Goal: Information Seeking & Learning: Learn about a topic

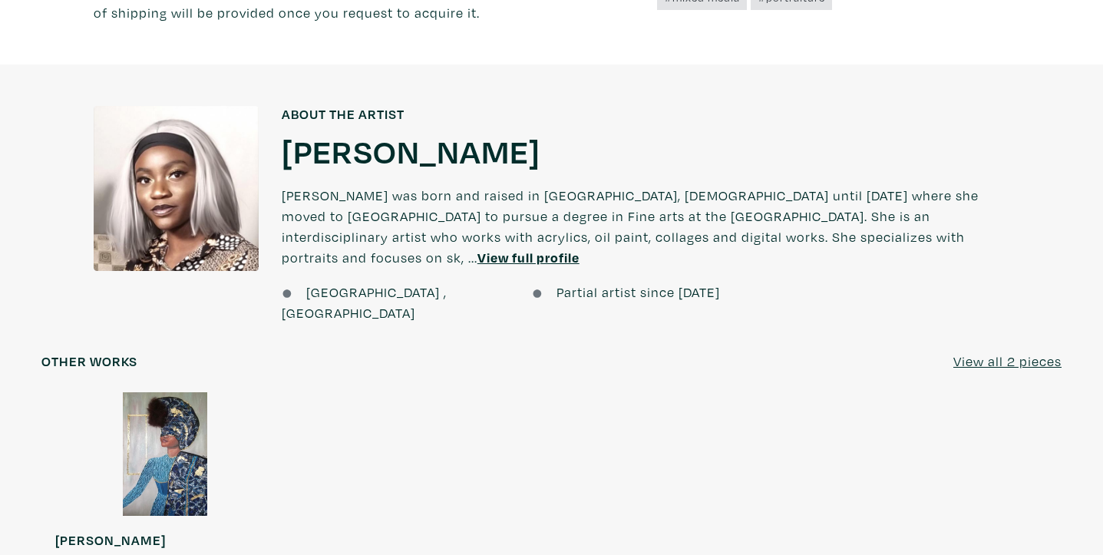
scroll to position [1059, 0]
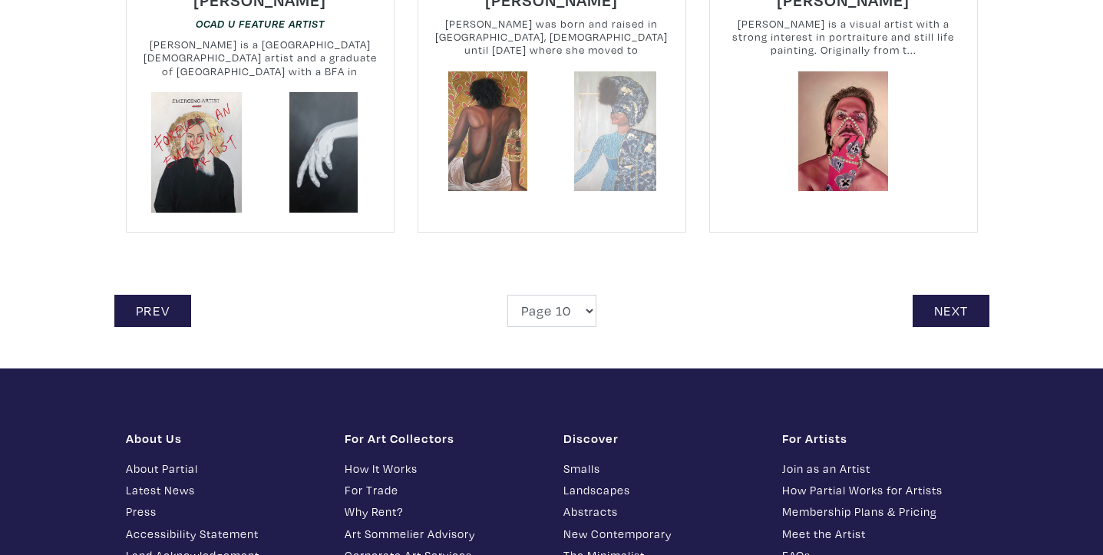
scroll to position [3492, 0]
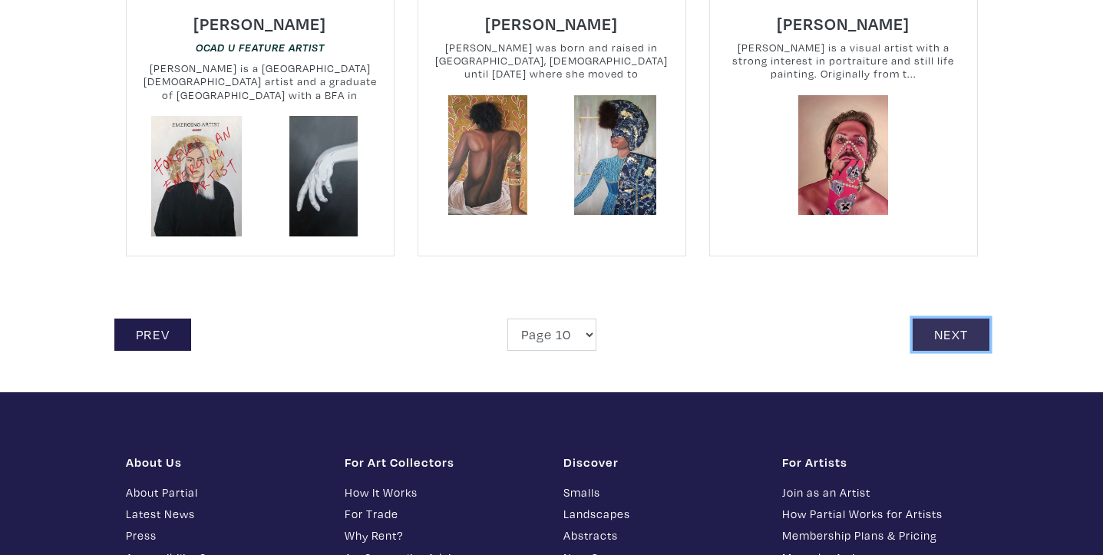
click at [946, 319] on link "Next" at bounding box center [951, 335] width 77 height 33
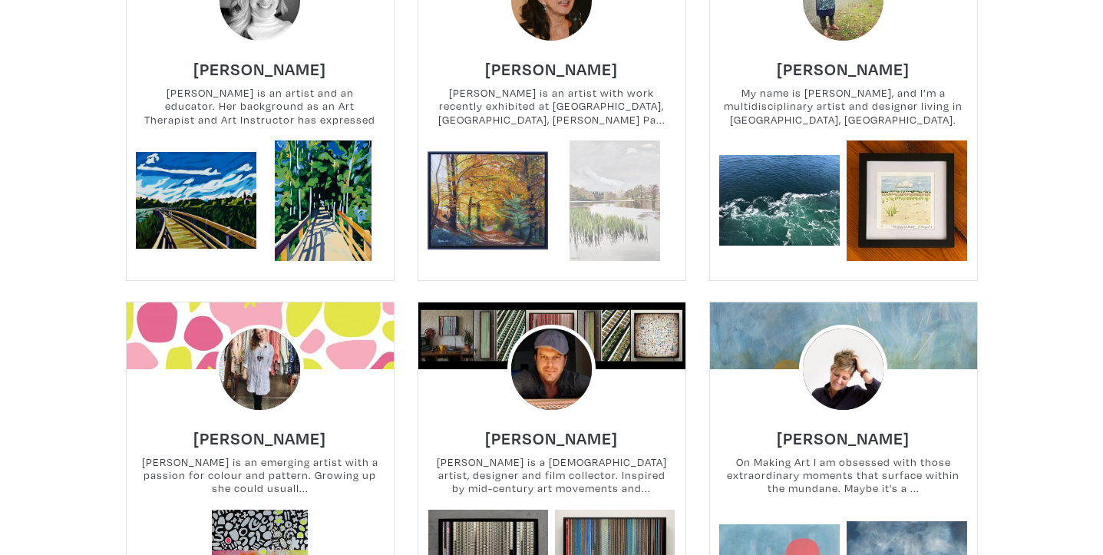
scroll to position [1497, 0]
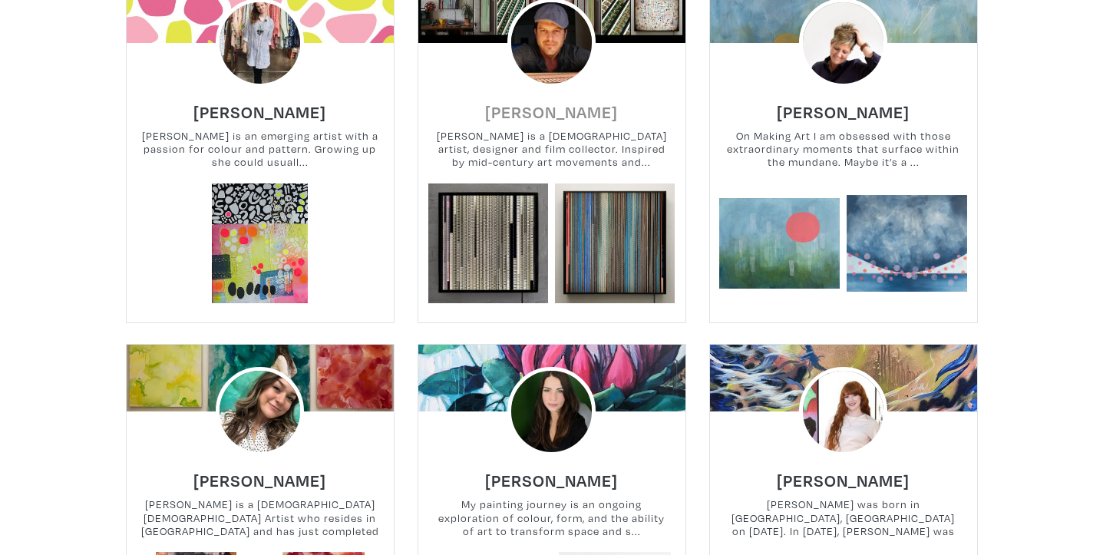
click at [548, 107] on h6 "[PERSON_NAME]" at bounding box center [551, 111] width 133 height 21
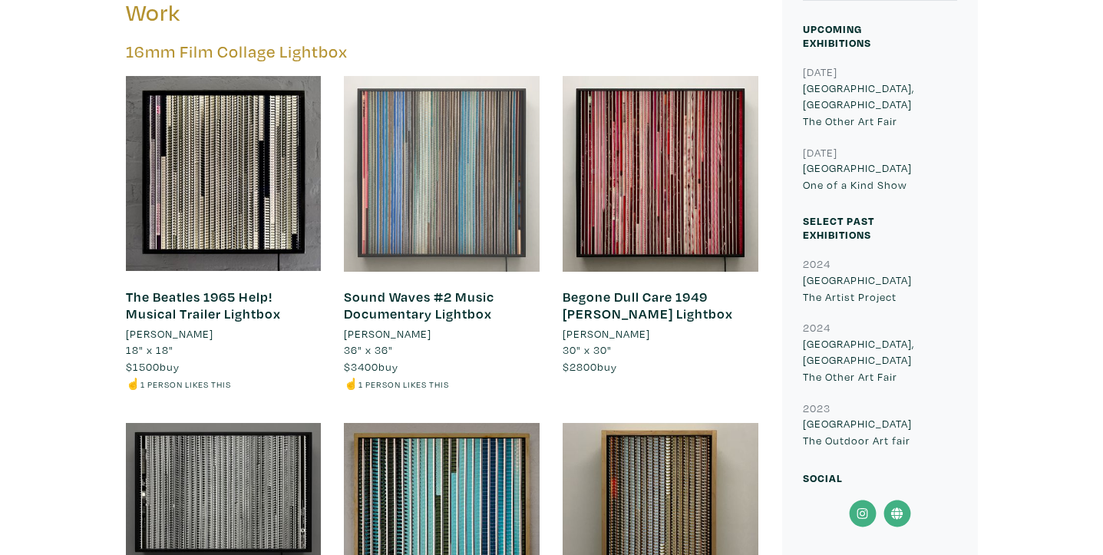
scroll to position [669, 0]
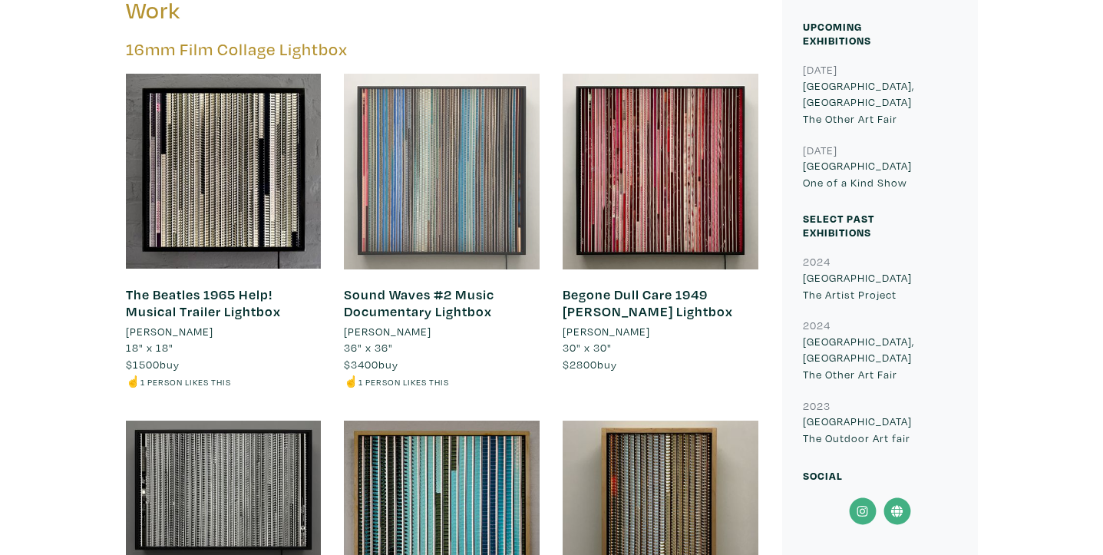
click at [517, 161] on div at bounding box center [442, 172] width 196 height 196
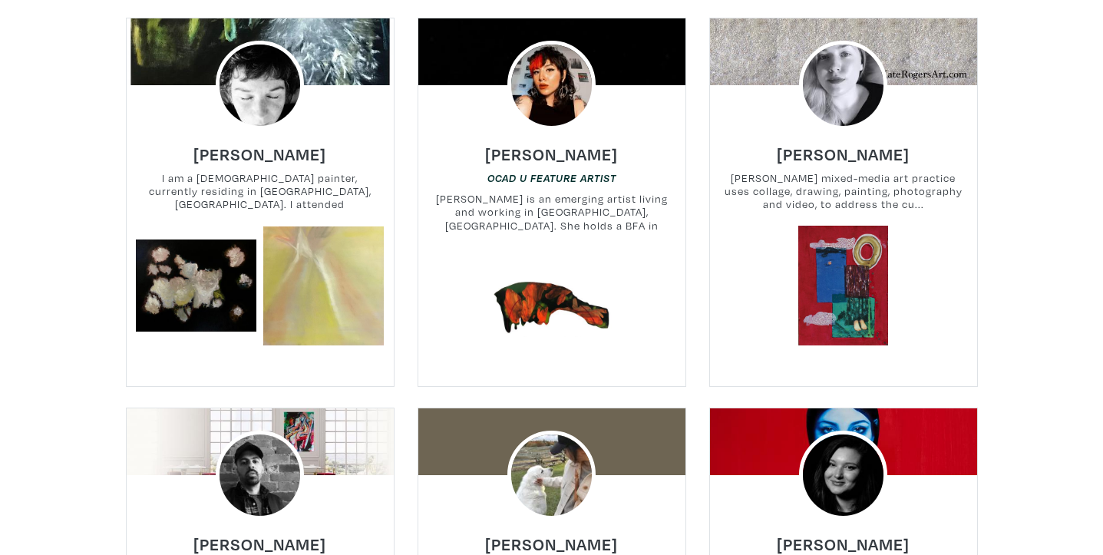
scroll to position [2195, 0]
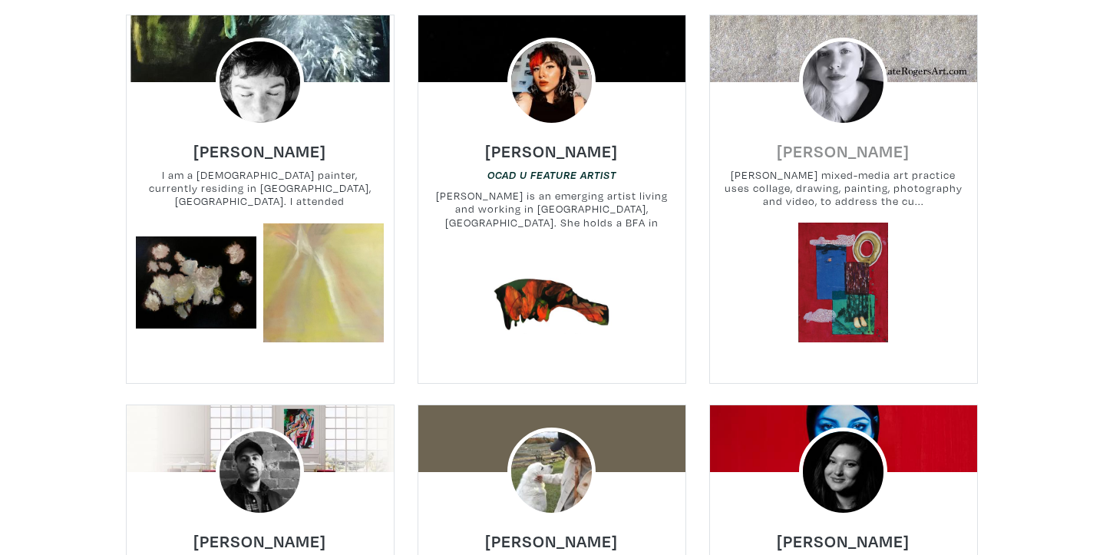
click at [868, 161] on h6 "[PERSON_NAME]" at bounding box center [843, 150] width 133 height 21
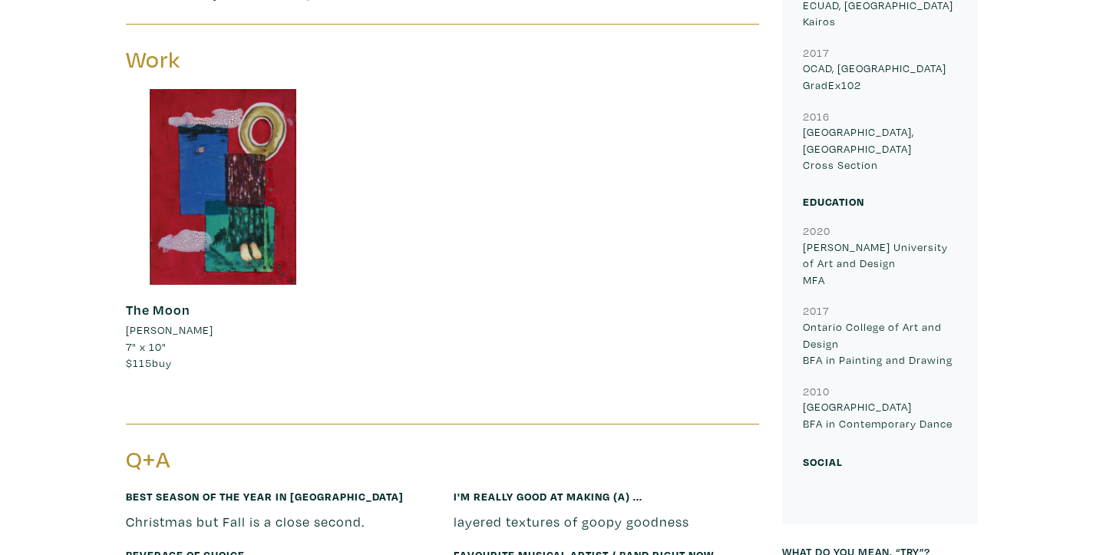
scroll to position [717, 0]
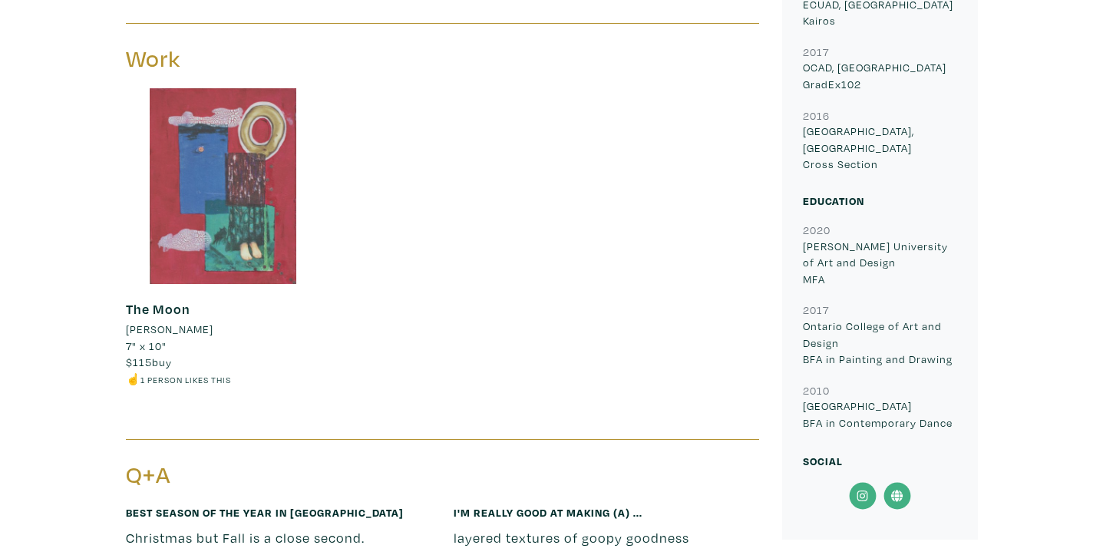
click at [241, 226] on div at bounding box center [224, 186] width 196 height 196
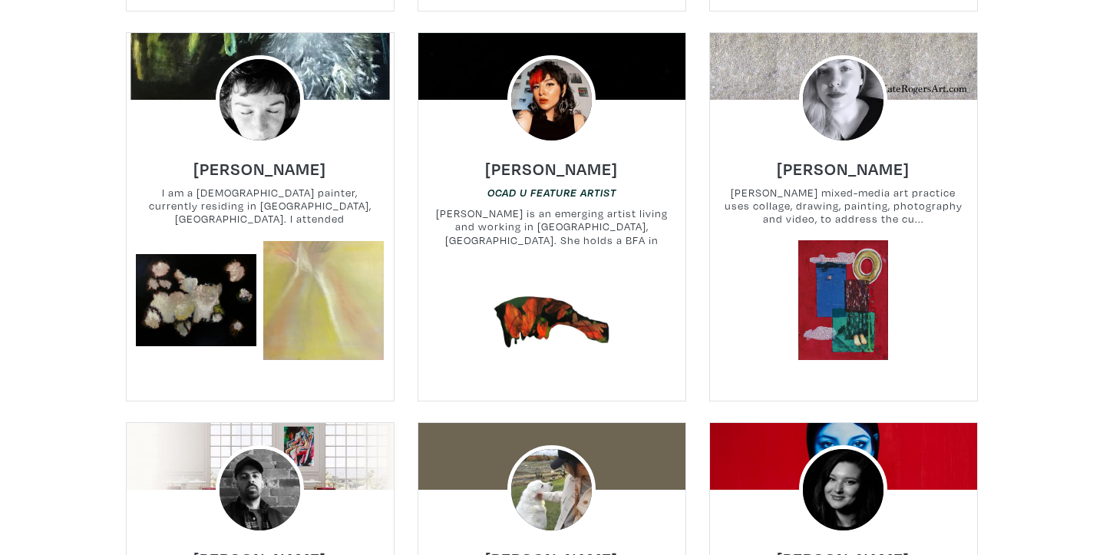
scroll to position [2175, 0]
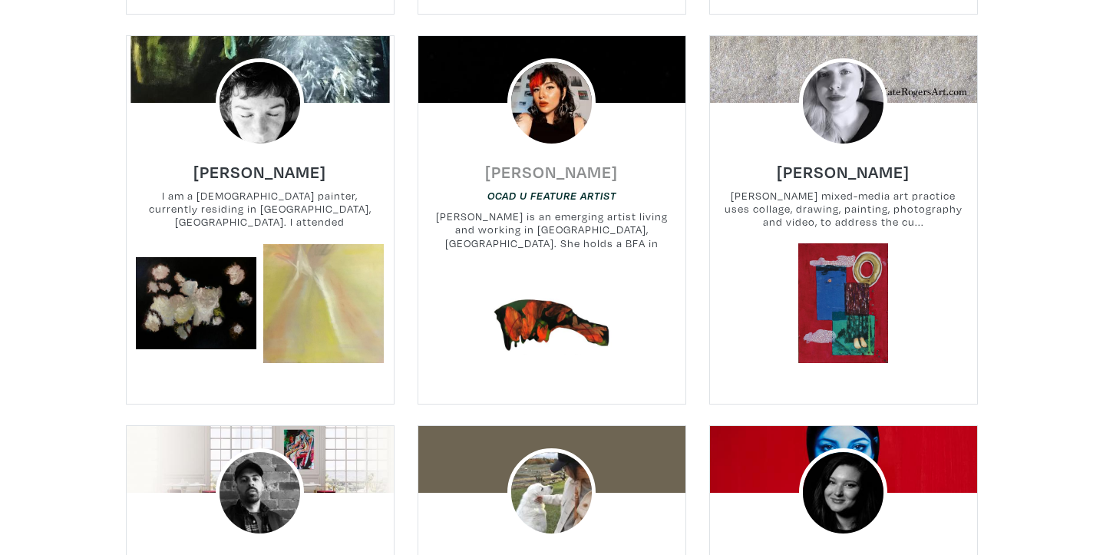
click at [536, 168] on h6 "[PERSON_NAME]" at bounding box center [551, 171] width 133 height 21
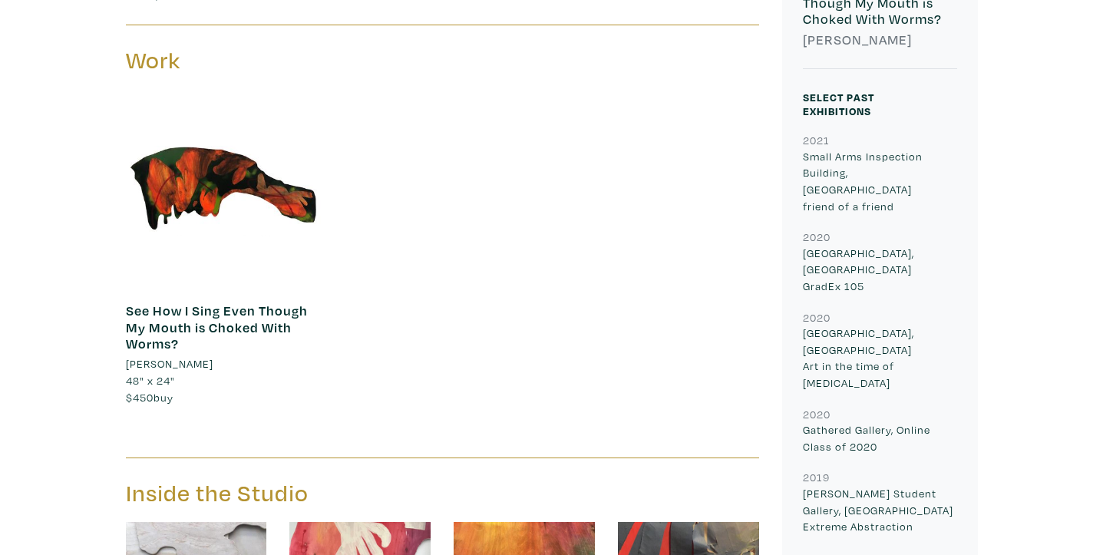
scroll to position [599, 0]
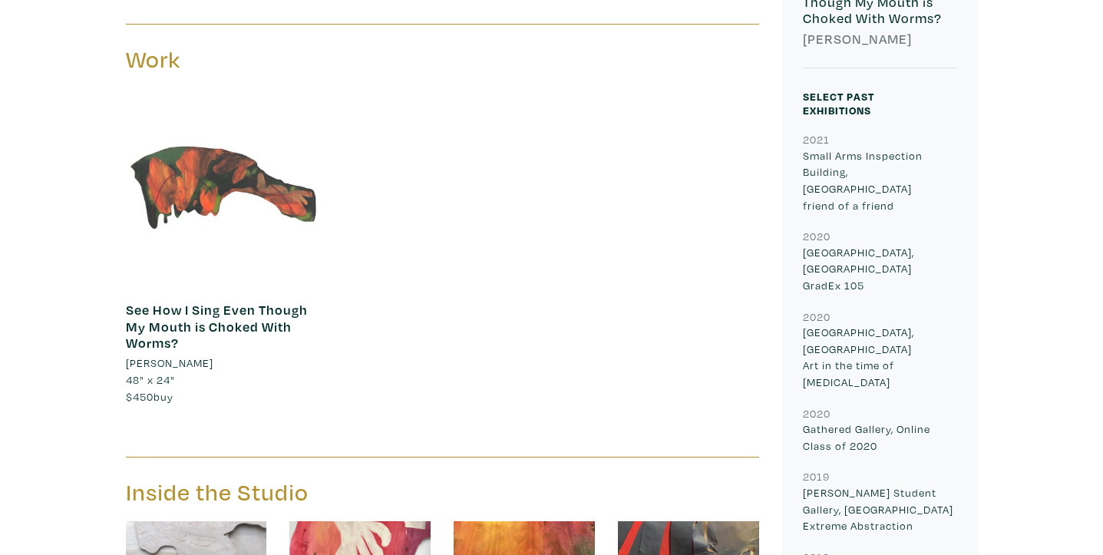
click at [244, 122] on div at bounding box center [224, 187] width 196 height 196
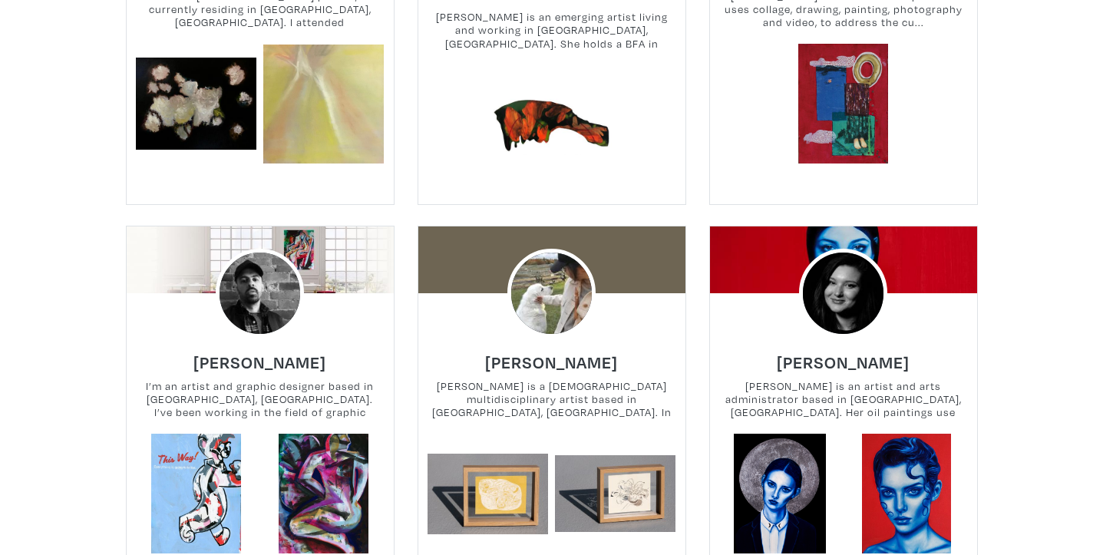
scroll to position [2145, 0]
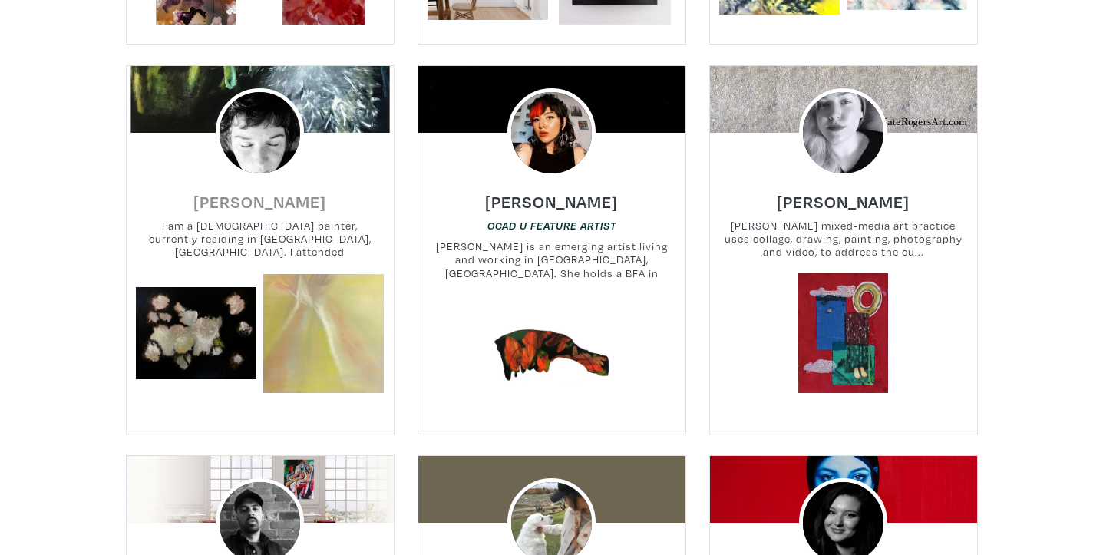
click at [279, 203] on h6 "[PERSON_NAME]" at bounding box center [259, 201] width 133 height 21
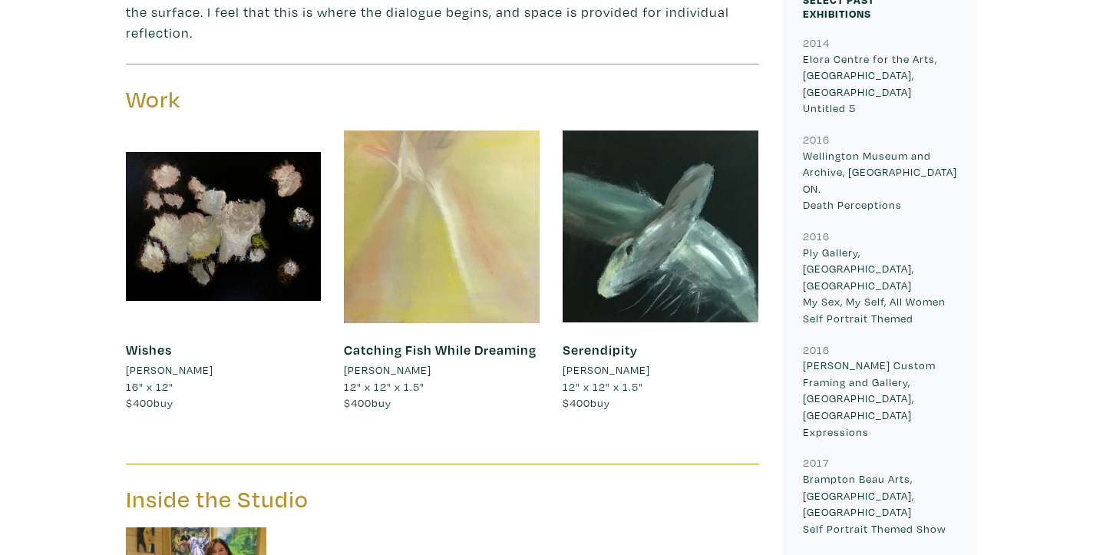
scroll to position [705, 0]
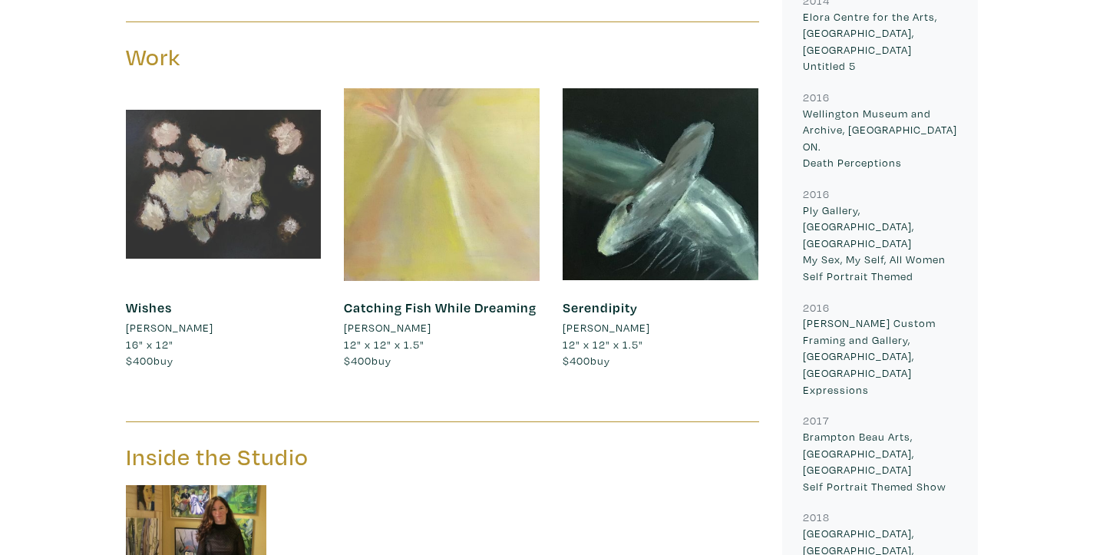
click at [219, 201] on div at bounding box center [224, 185] width 196 height 196
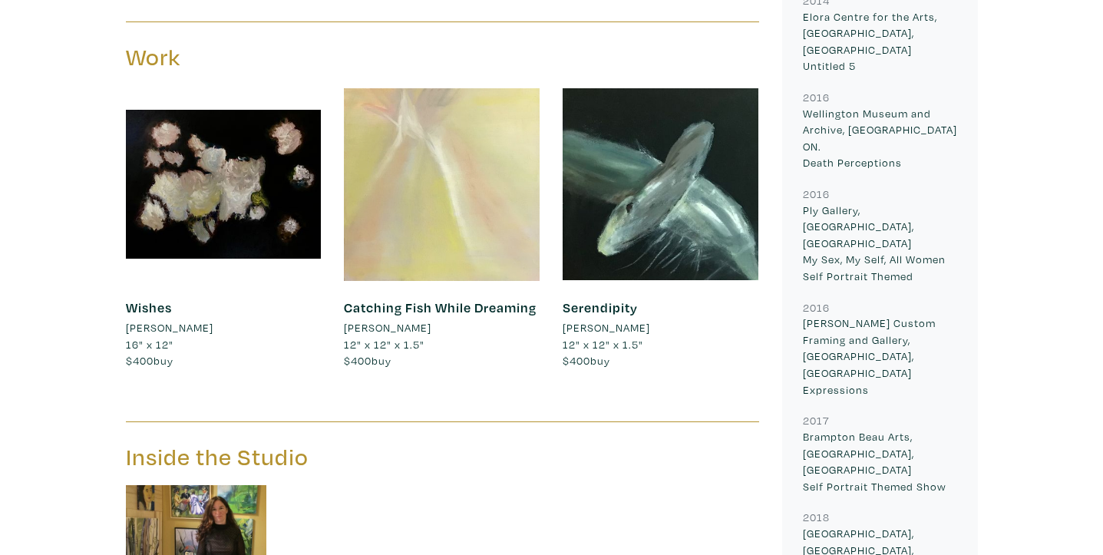
click at [510, 176] on div at bounding box center [442, 185] width 196 height 196
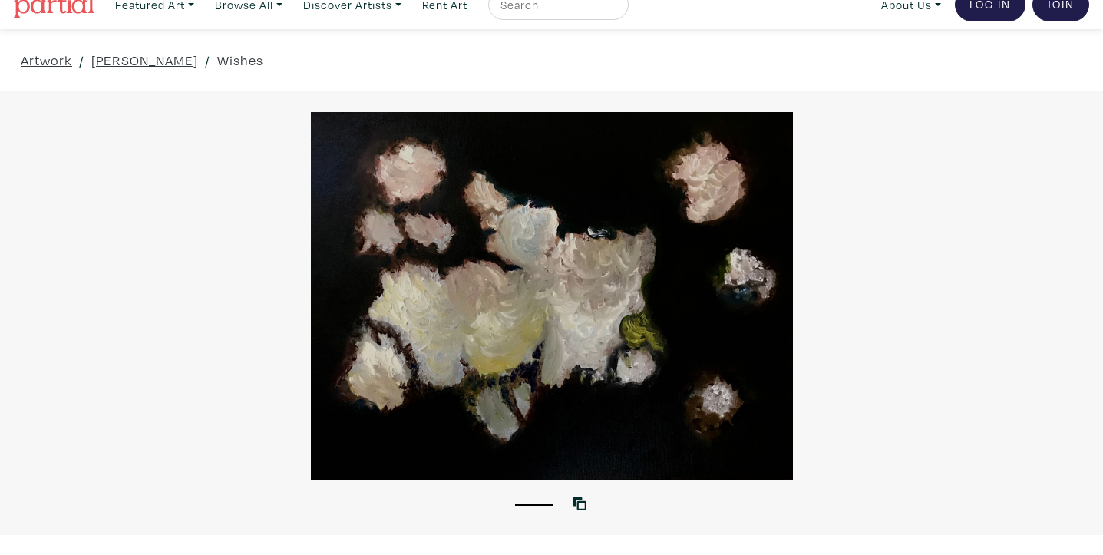
scroll to position [3, 0]
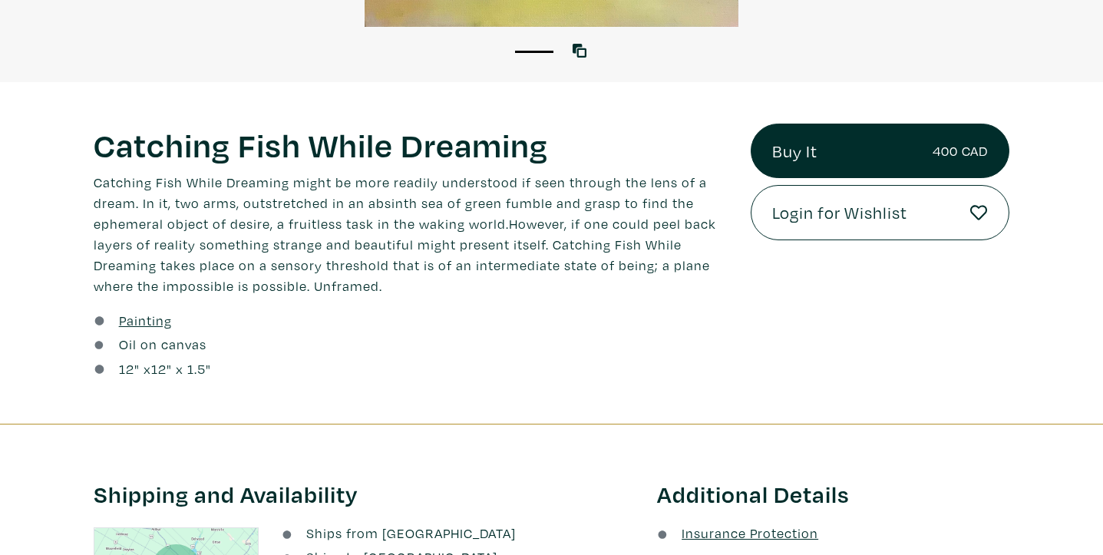
scroll to position [477, 0]
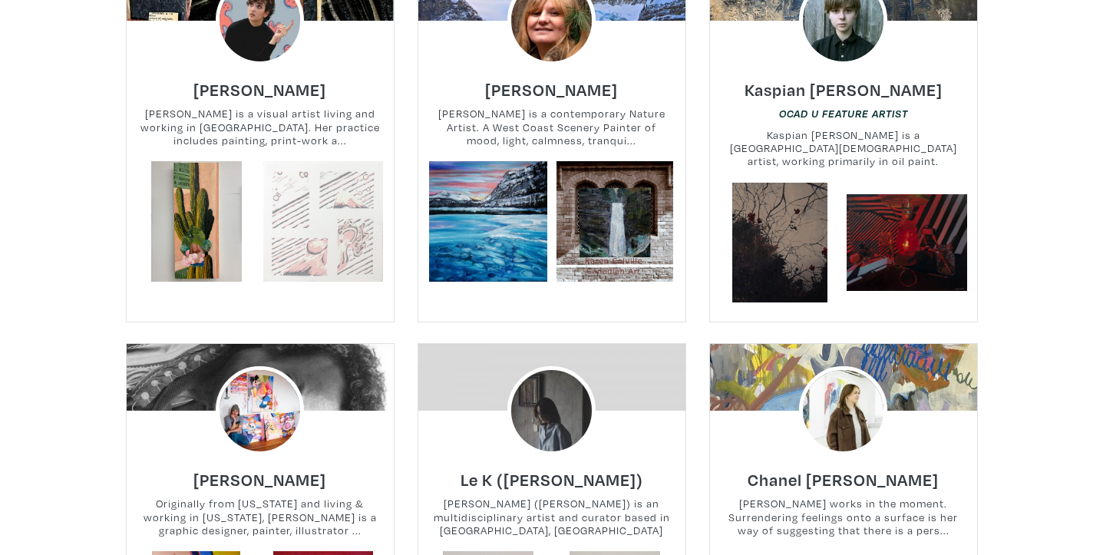
scroll to position [3020, 0]
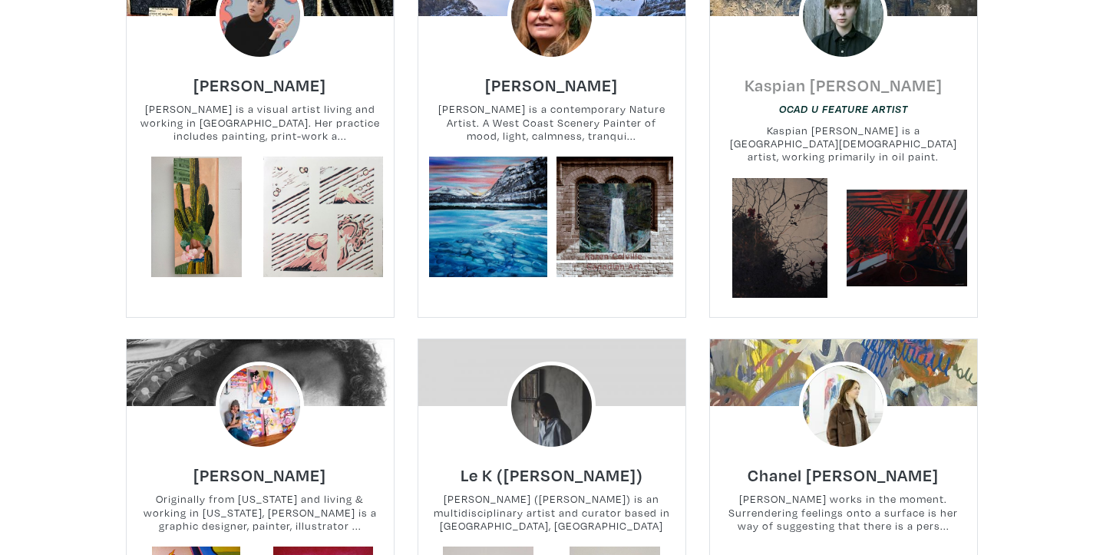
click at [841, 89] on h6 "Kaspian [PERSON_NAME]" at bounding box center [844, 84] width 198 height 21
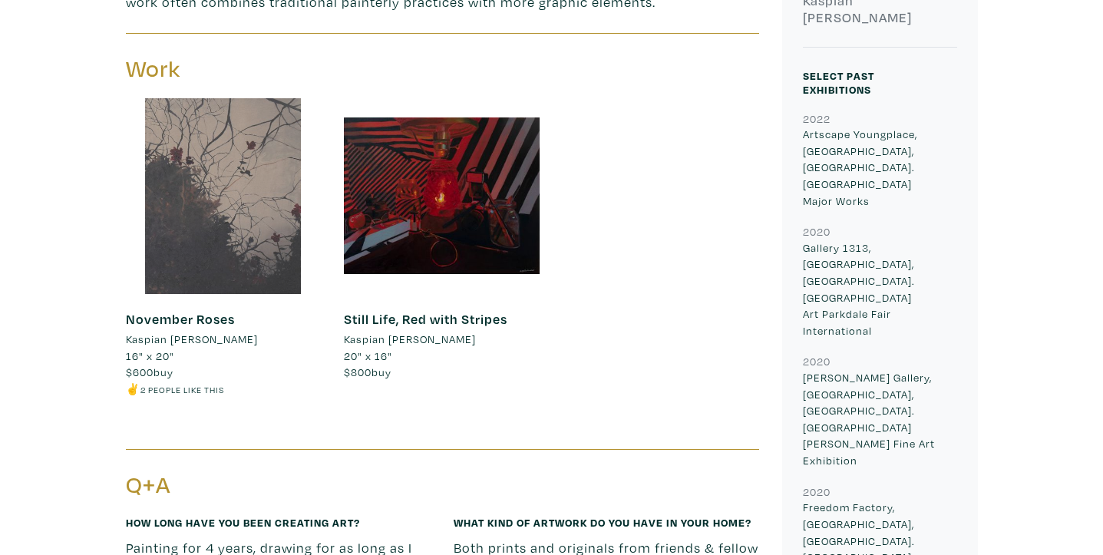
scroll to position [605, 0]
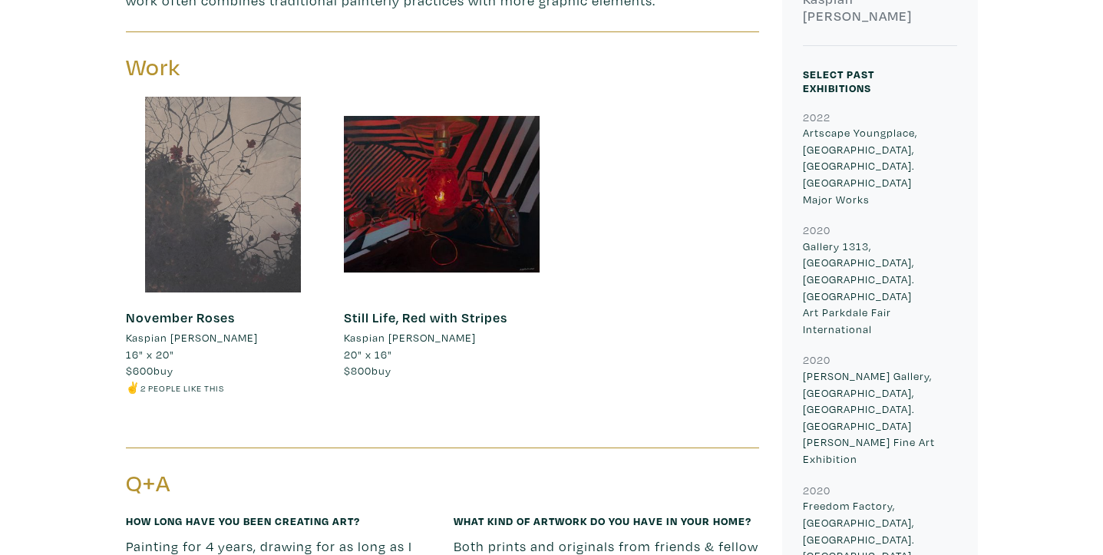
click at [198, 240] on div at bounding box center [224, 195] width 196 height 196
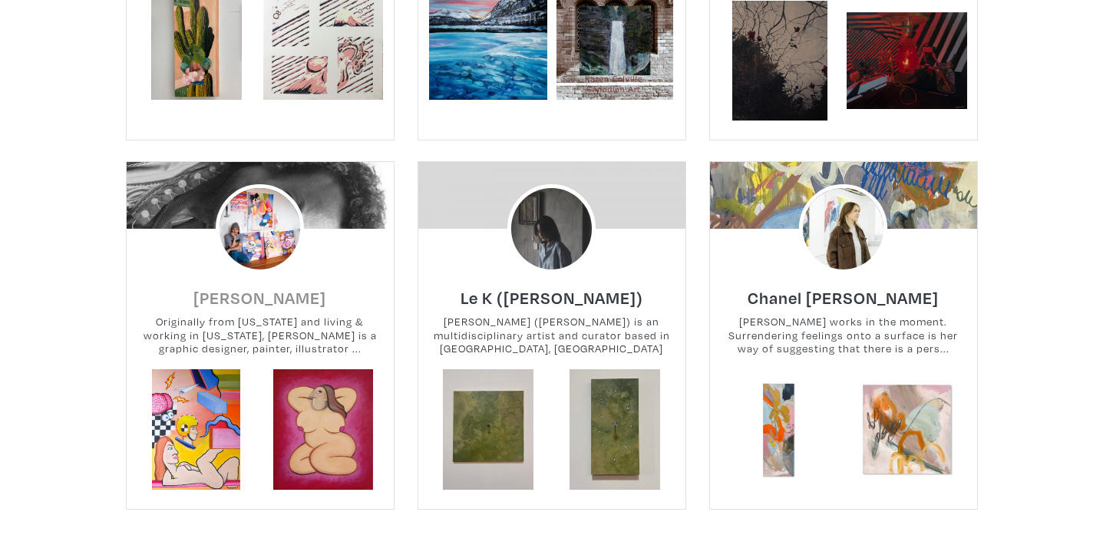
click at [287, 299] on h6 "[PERSON_NAME]" at bounding box center [259, 297] width 133 height 21
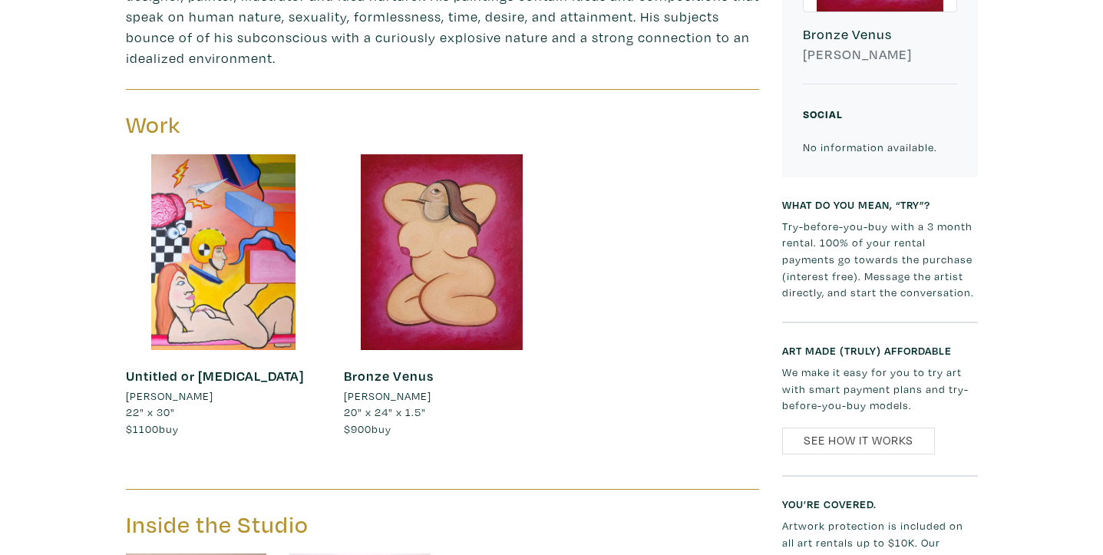
scroll to position [550, 0]
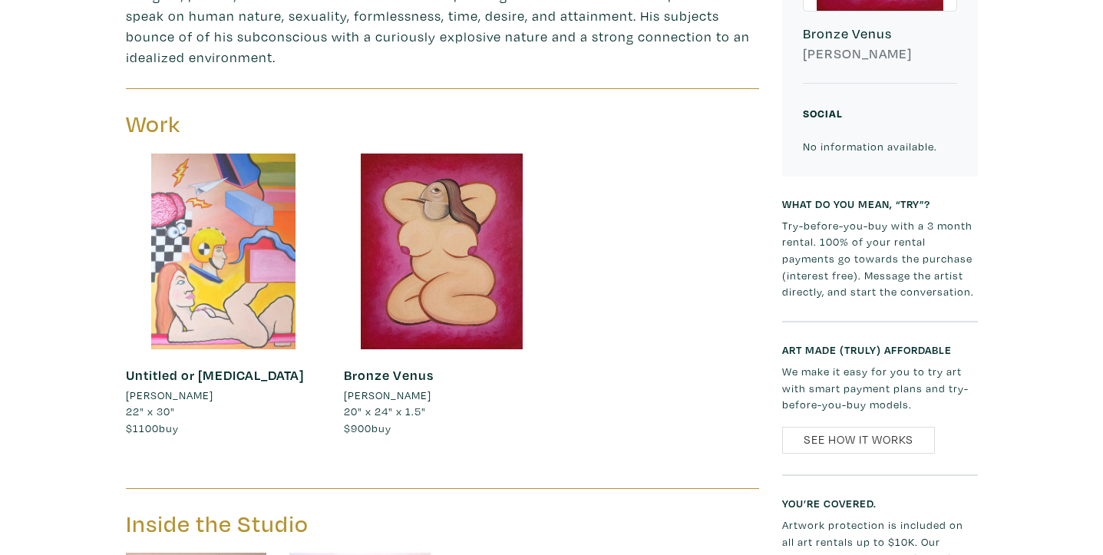
click at [284, 282] on div at bounding box center [224, 252] width 196 height 196
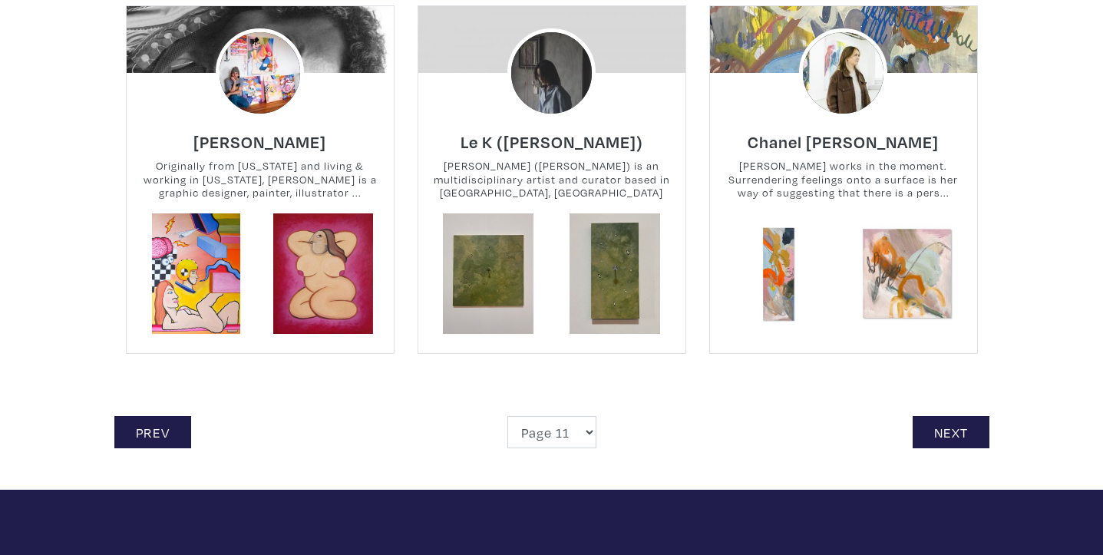
scroll to position [3350, 0]
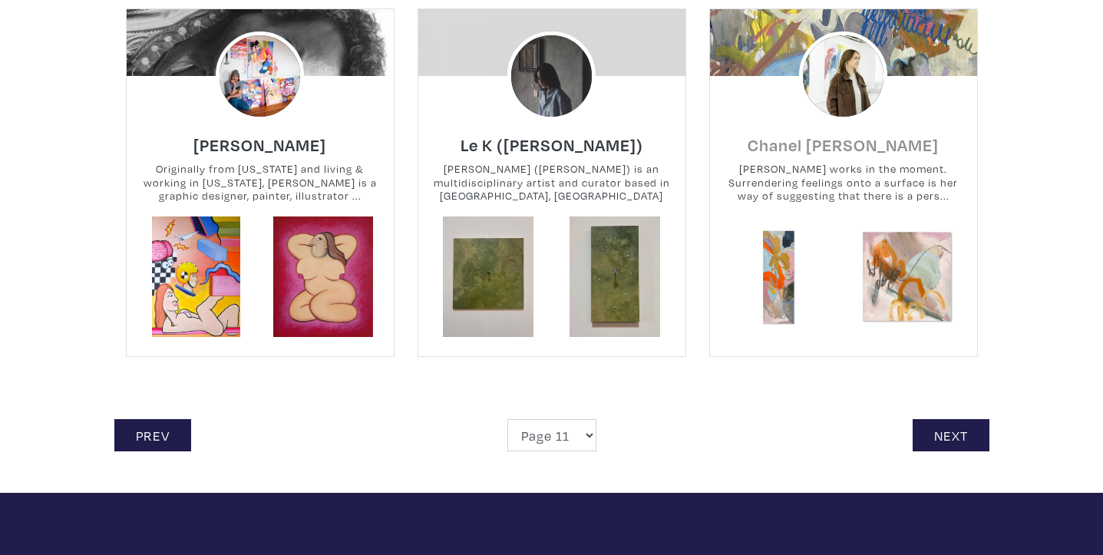
click at [892, 150] on h6 "Chanel [PERSON_NAME]" at bounding box center [843, 144] width 191 height 21
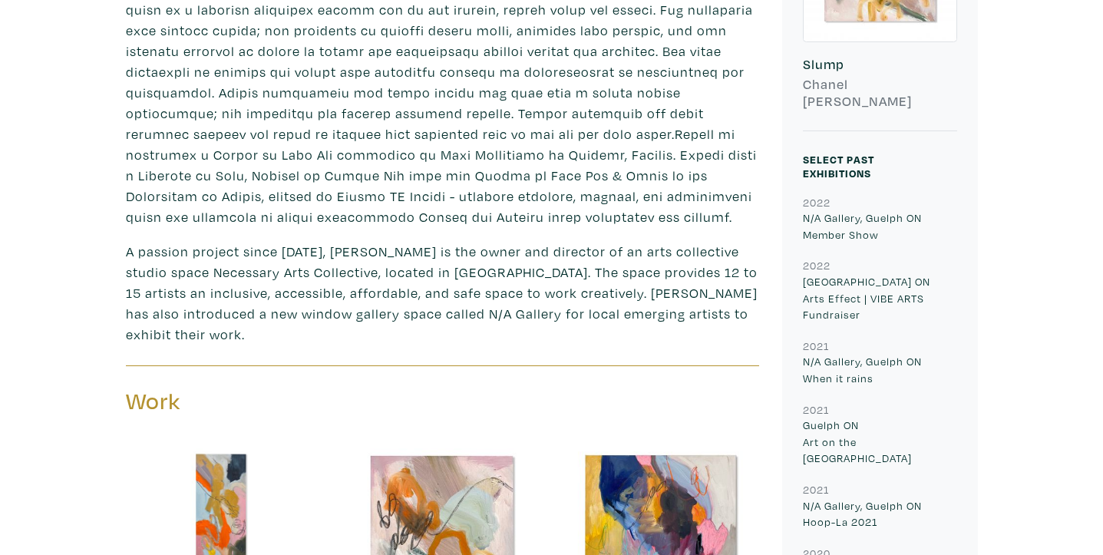
scroll to position [869, 0]
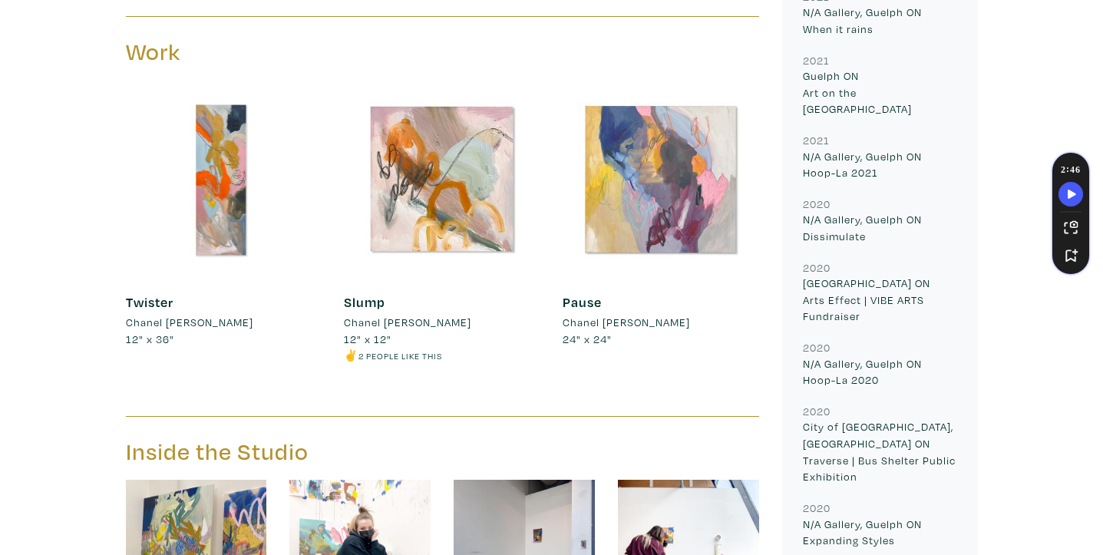
click at [633, 213] on div at bounding box center [661, 179] width 196 height 196
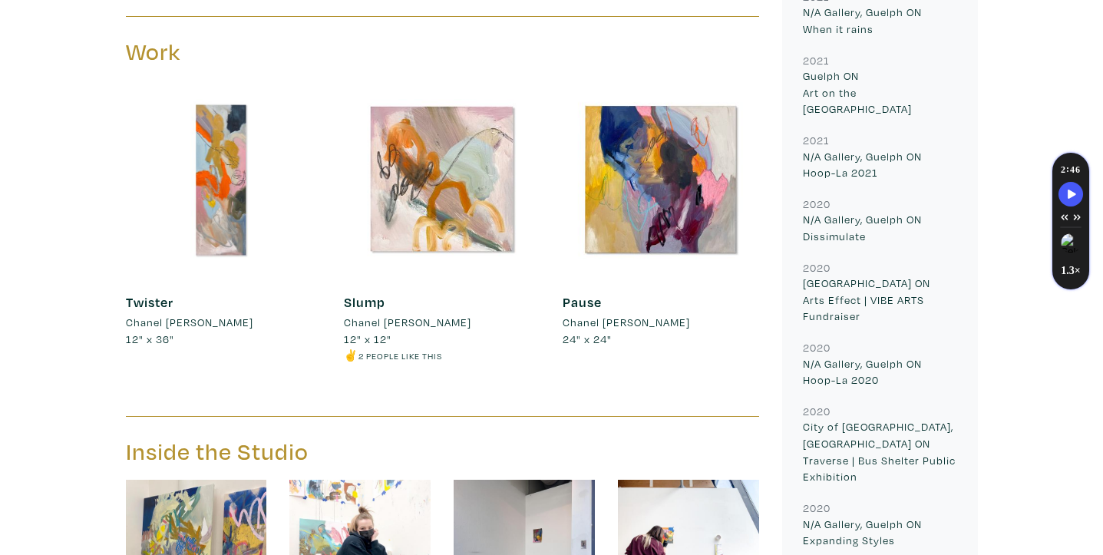
click at [409, 314] on li "Chanel [PERSON_NAME]" at bounding box center [407, 322] width 127 height 17
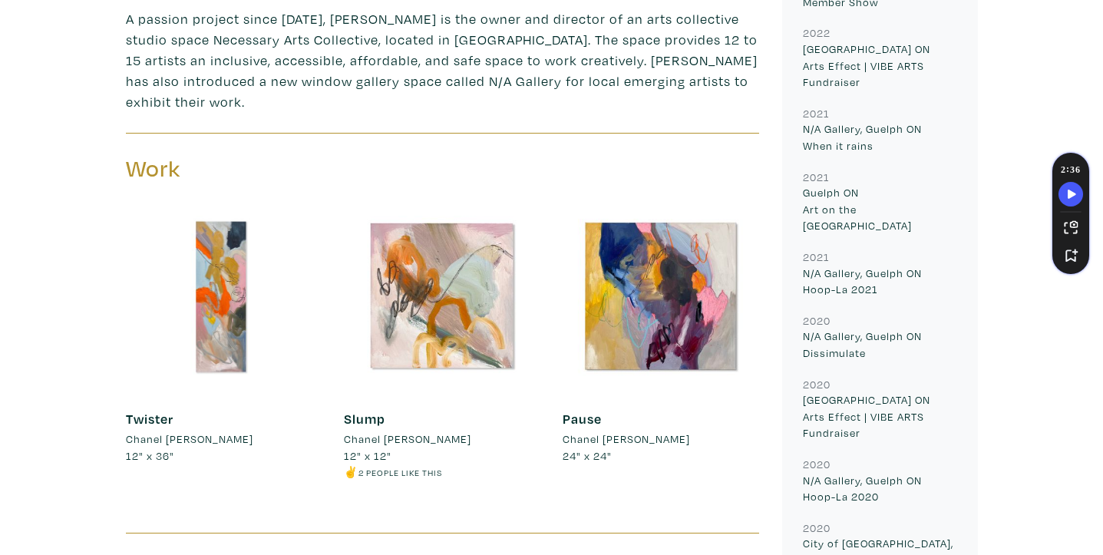
scroll to position [752, 0]
click at [154, 411] on link "Twister" at bounding box center [150, 420] width 48 height 18
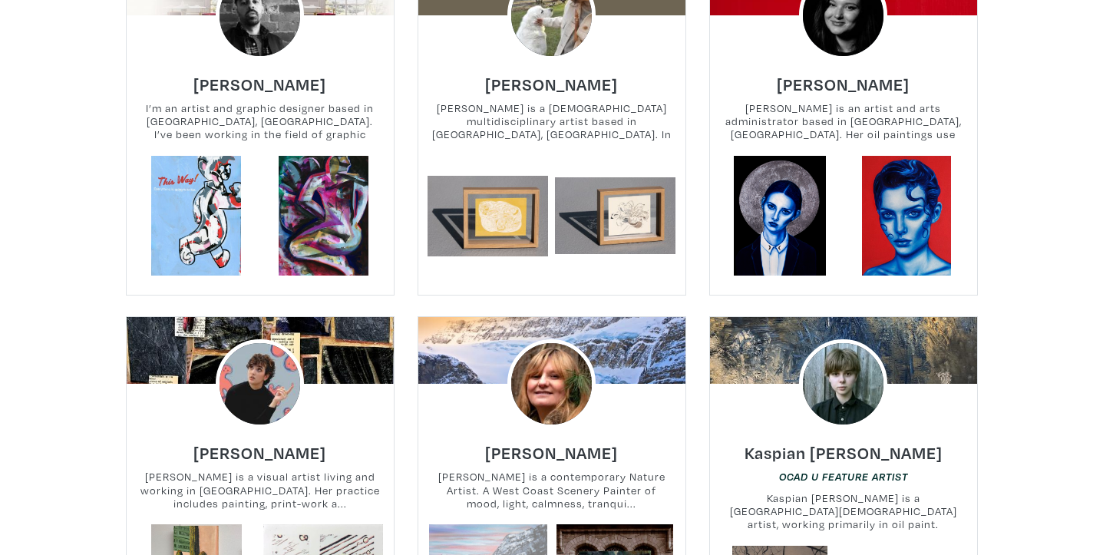
scroll to position [2647, 0]
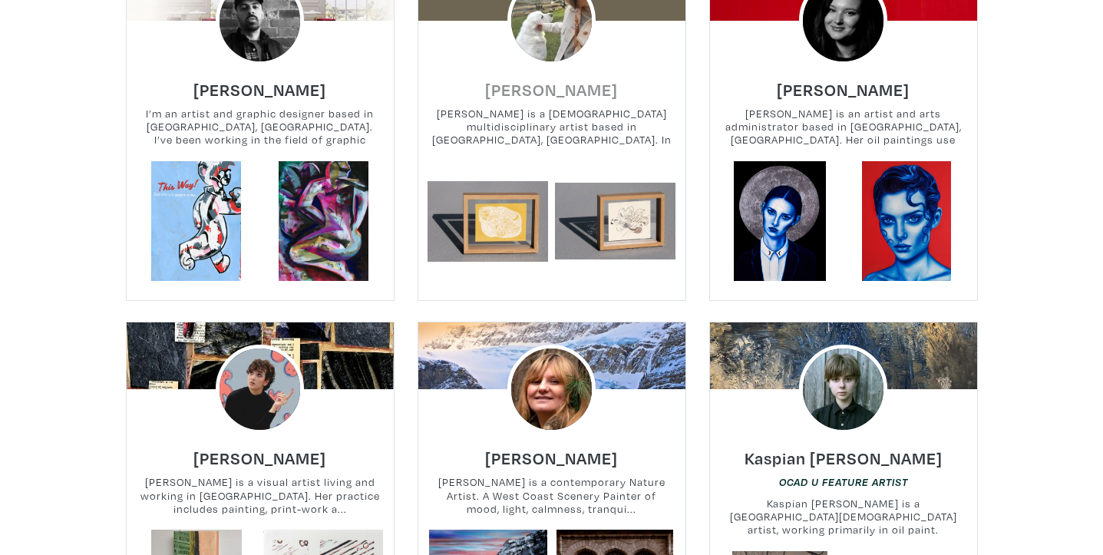
click at [579, 94] on h6 "[PERSON_NAME]" at bounding box center [551, 89] width 133 height 21
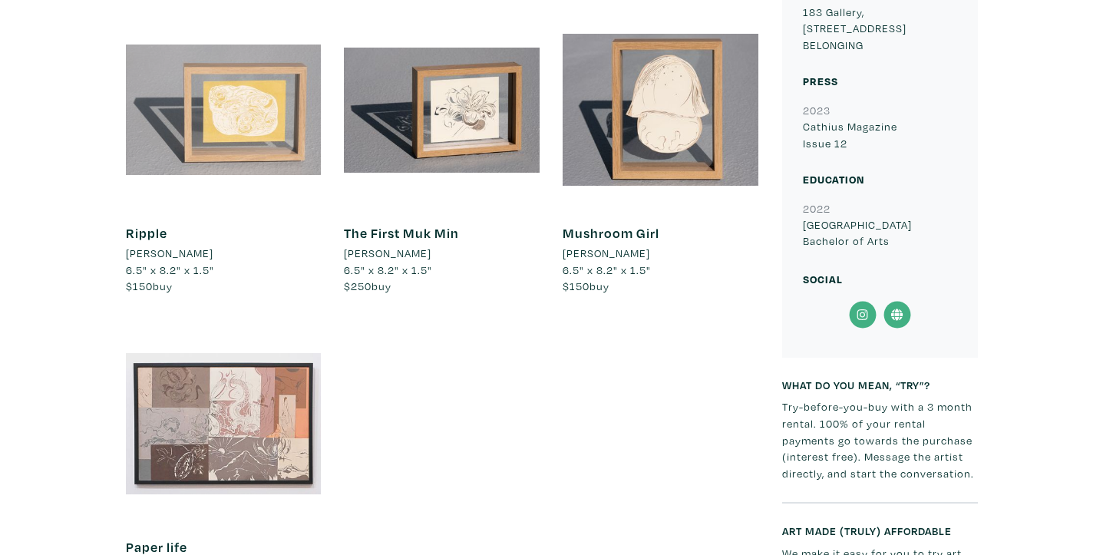
scroll to position [840, 0]
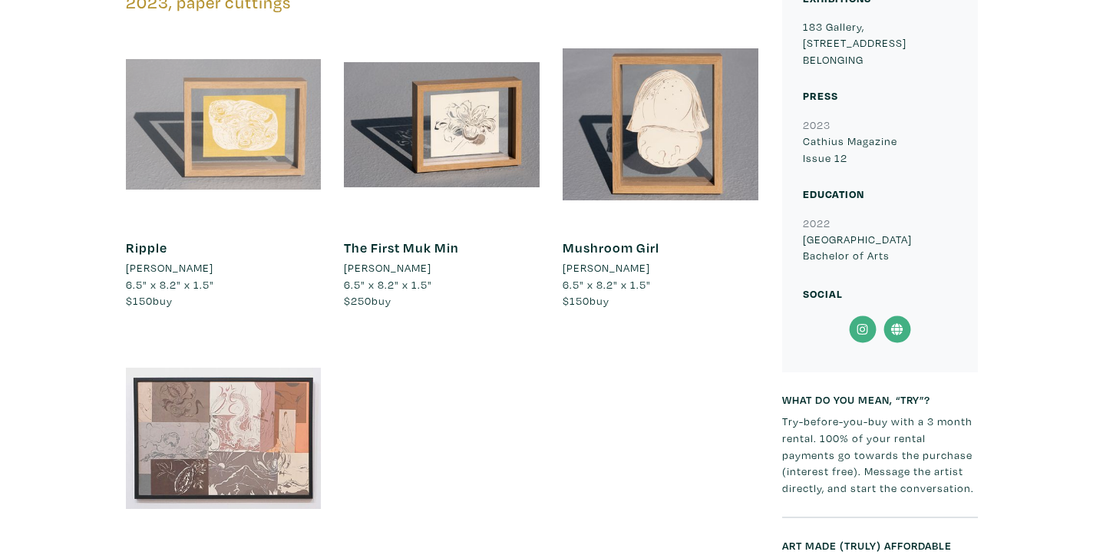
click at [245, 130] on div at bounding box center [224, 125] width 196 height 196
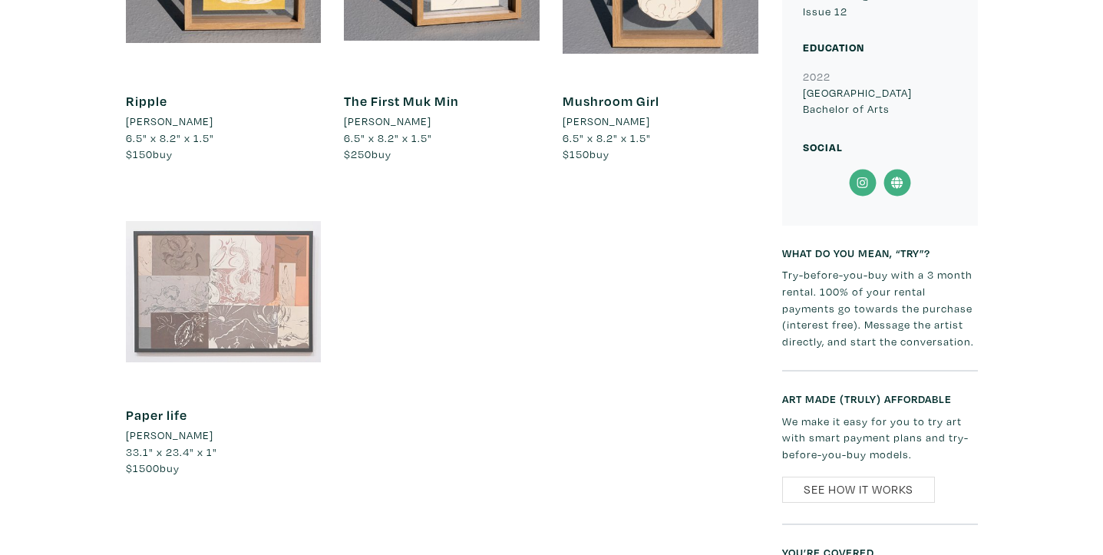
scroll to position [1009, 0]
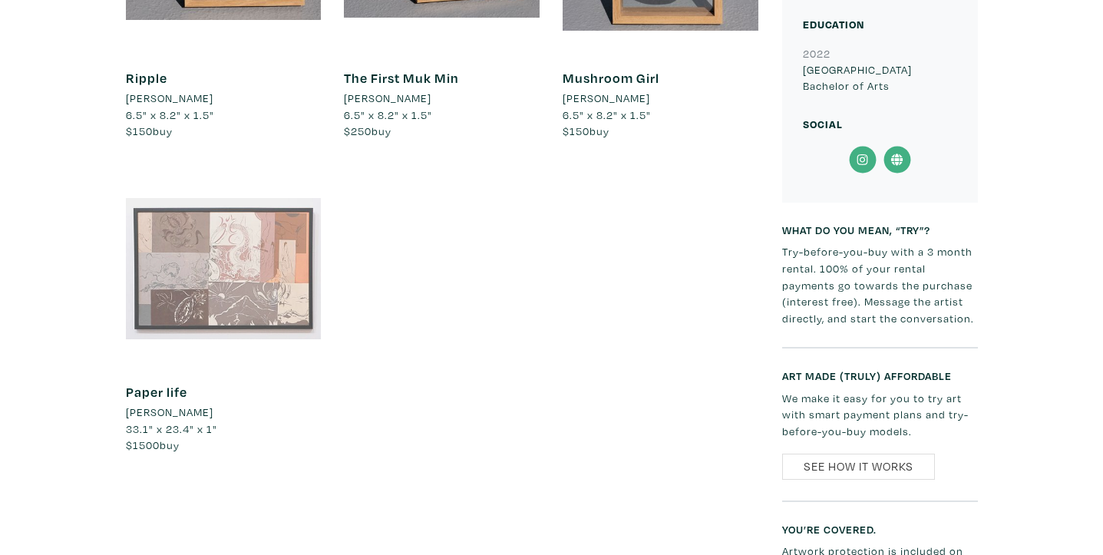
click at [251, 288] on div at bounding box center [224, 269] width 196 height 196
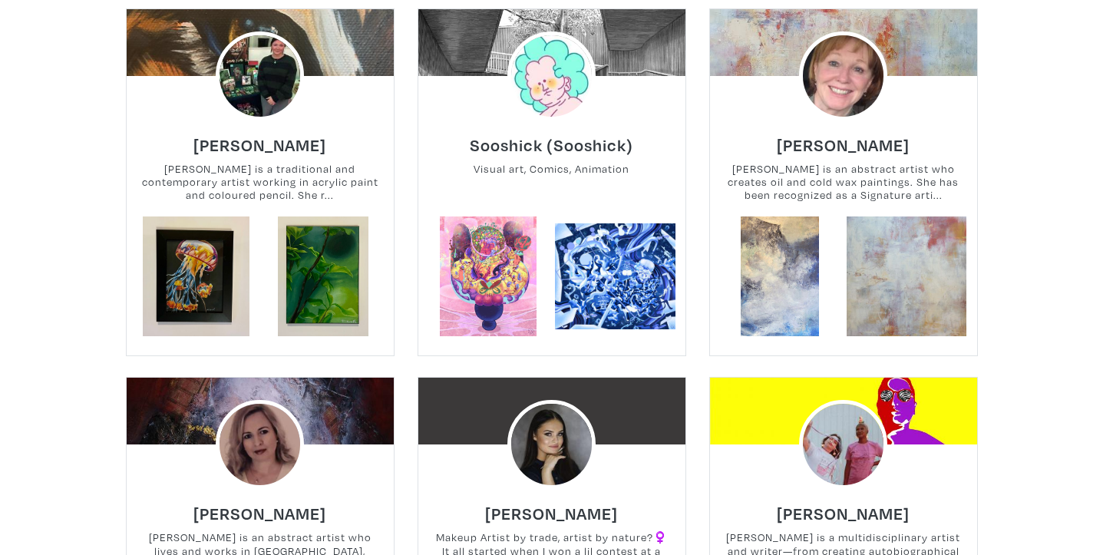
scroll to position [358, 0]
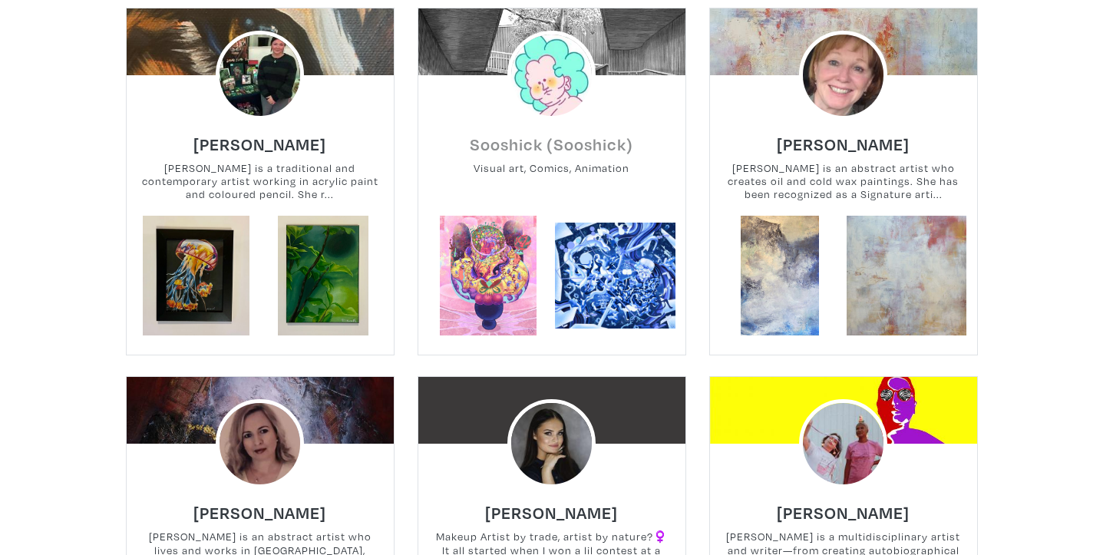
click at [575, 147] on h6 "Sooshick (Sooshick)" at bounding box center [552, 144] width 164 height 21
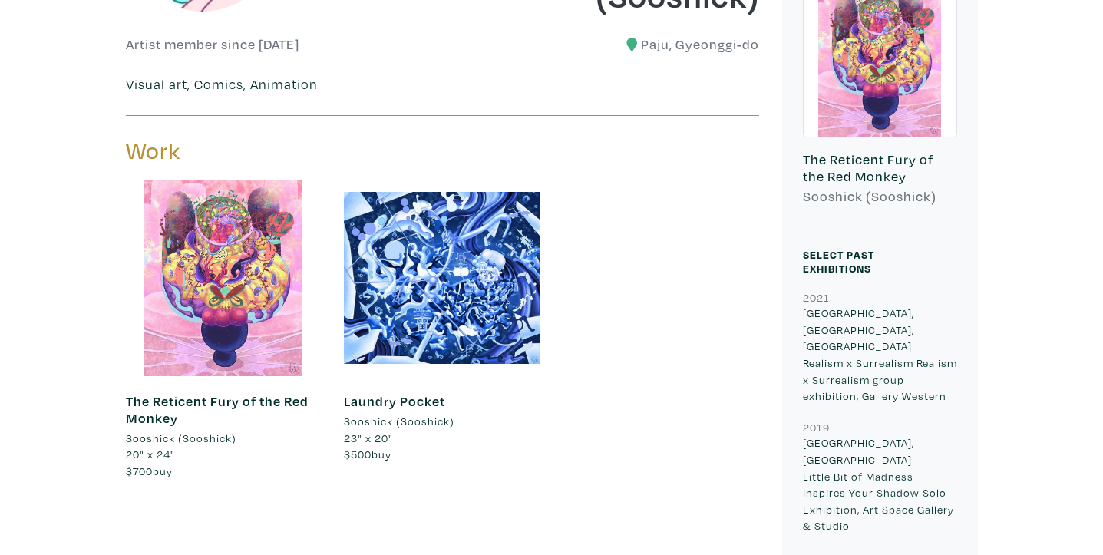
scroll to position [447, 0]
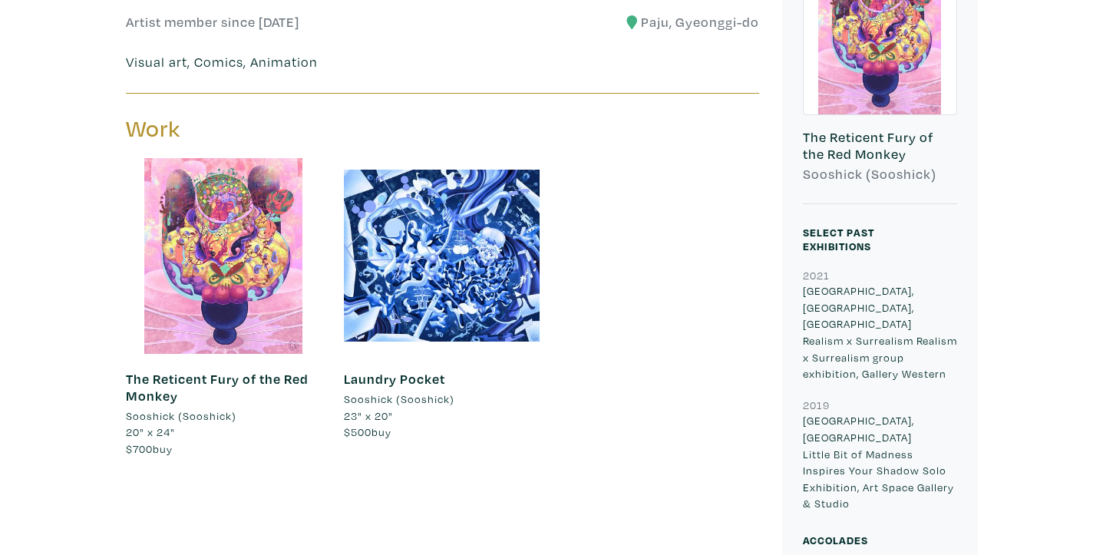
click at [251, 375] on link "The Reticent Fury of the Red Monkey" at bounding box center [217, 387] width 183 height 35
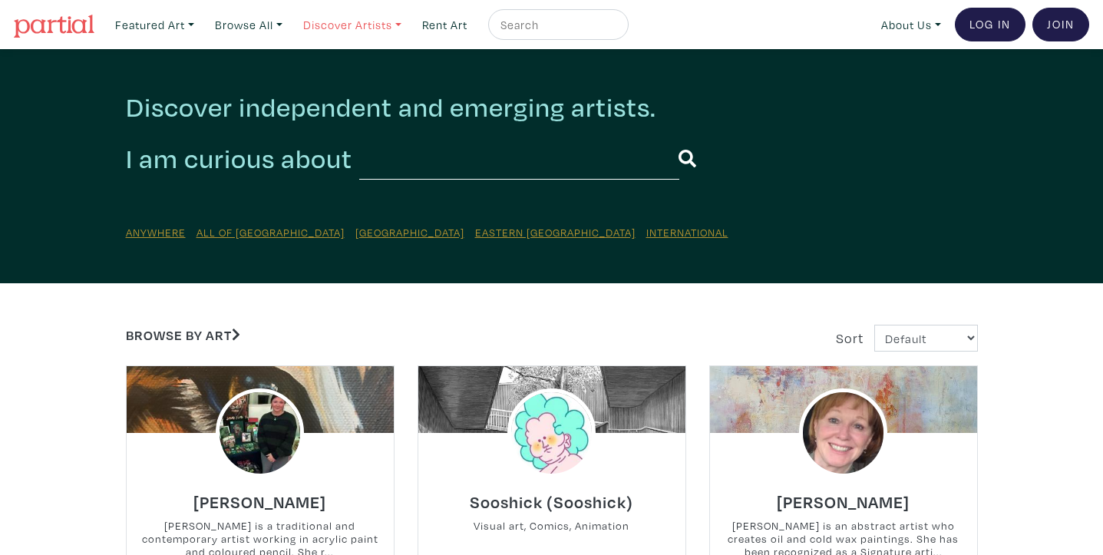
click at [201, 21] on link "Discover Artists" at bounding box center [154, 24] width 93 height 31
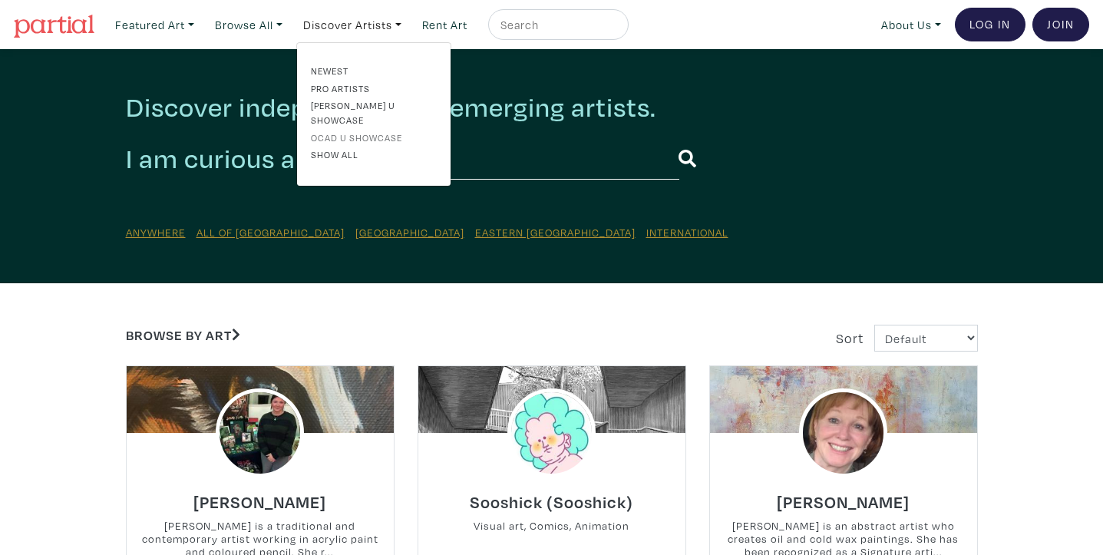
click at [358, 130] on link "OCAD U Showcase" at bounding box center [374, 137] width 126 height 14
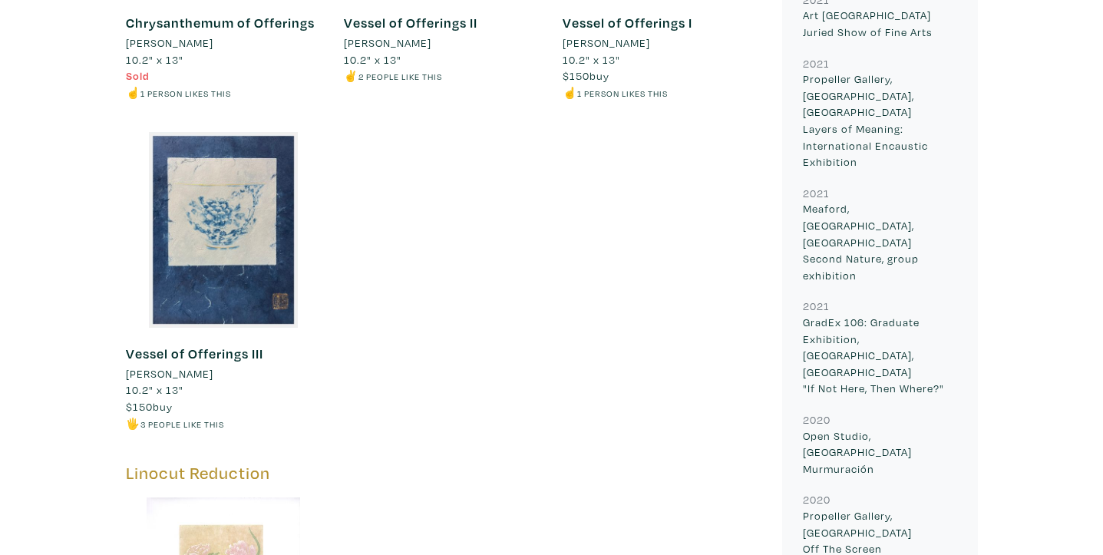
scroll to position [1848, 0]
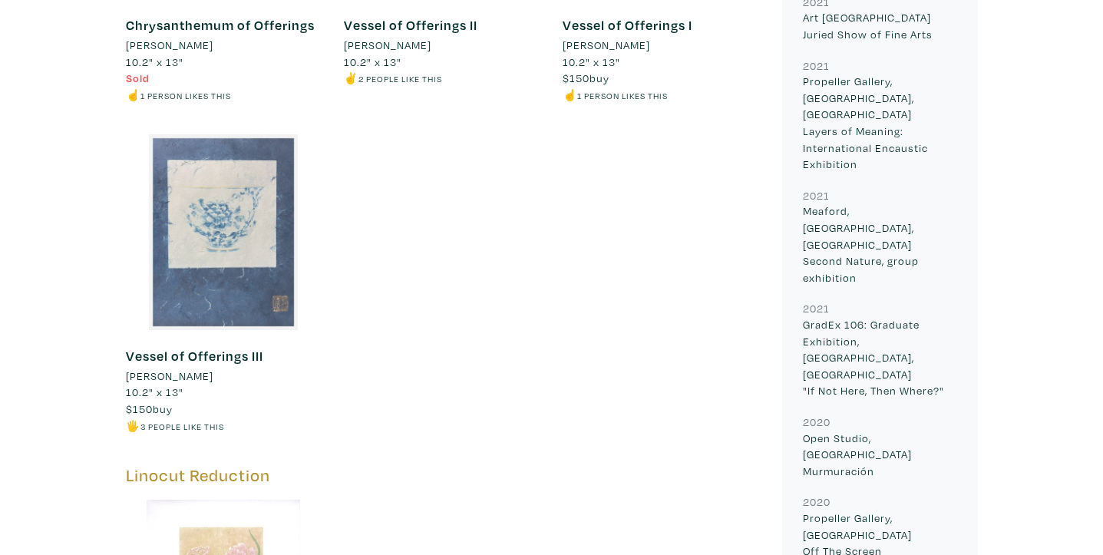
click at [211, 255] on div at bounding box center [224, 232] width 196 height 196
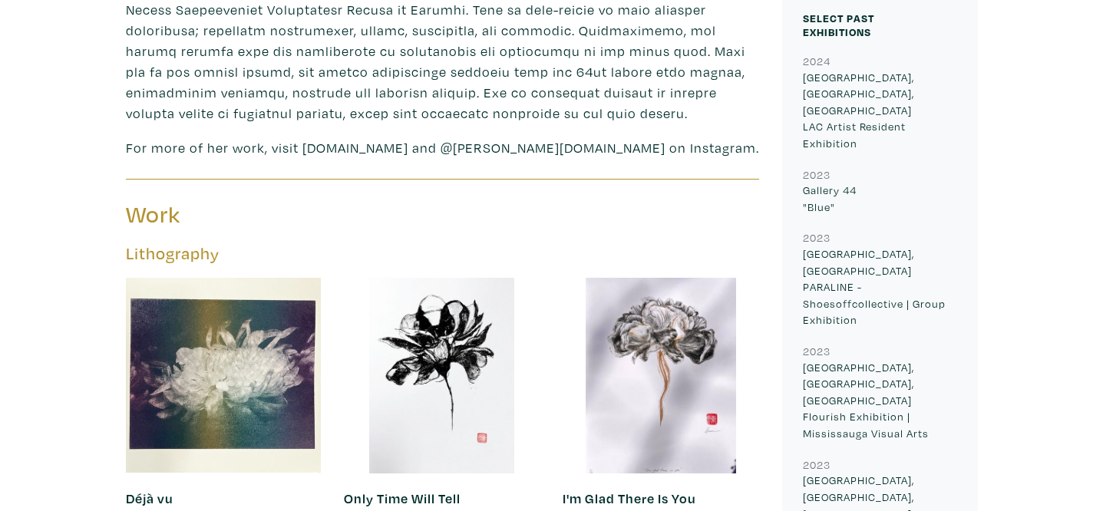
scroll to position [956, 0]
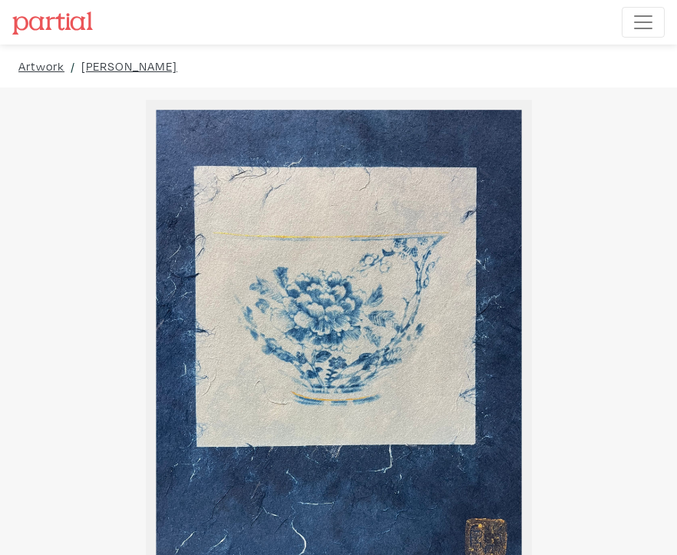
drag, startPoint x: 518, startPoint y: 306, endPoint x: 672, endPoint y: 287, distance: 154.7
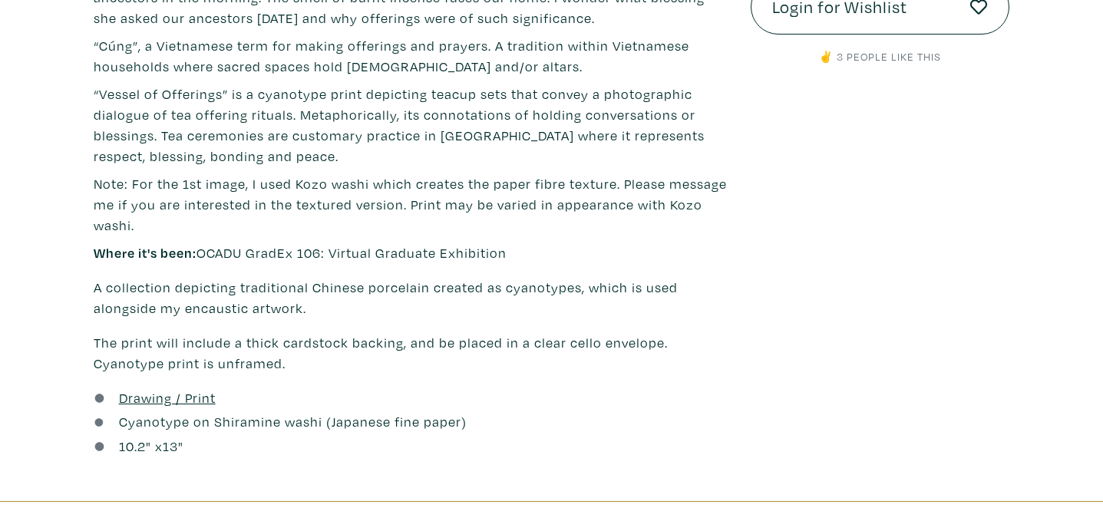
scroll to position [679, 0]
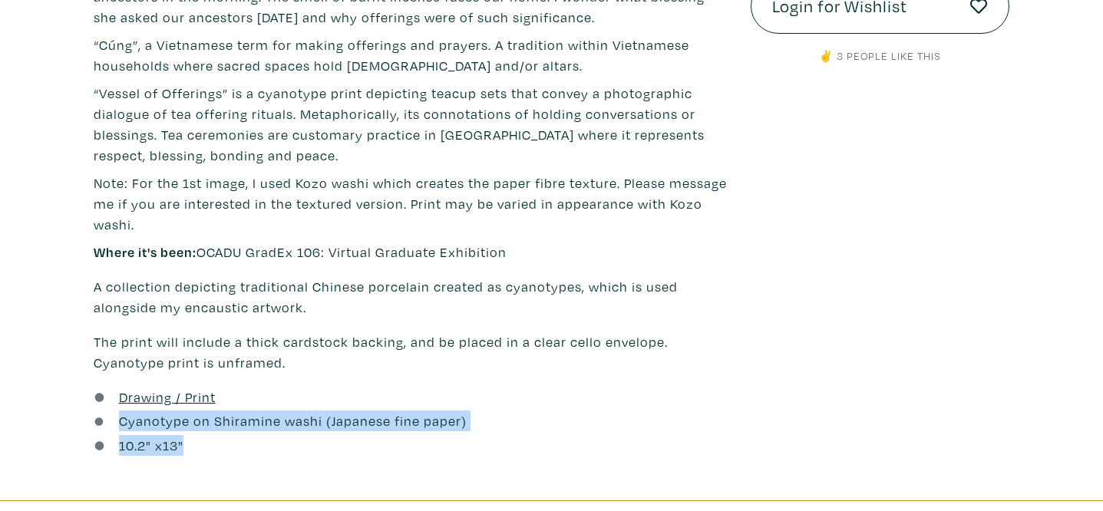
drag, startPoint x: 116, startPoint y: 421, endPoint x: 213, endPoint y: 453, distance: 102.0
click at [213, 453] on div "Drawing / Print Cyanotype on Shiramine washi (Japanese fine paper) 10.2 " x 13 "" at bounding box center [410, 423] width 657 height 73
copy div "Cyanotype on Shiramine washi (Japanese fine paper) 10.2 " x 13 ""
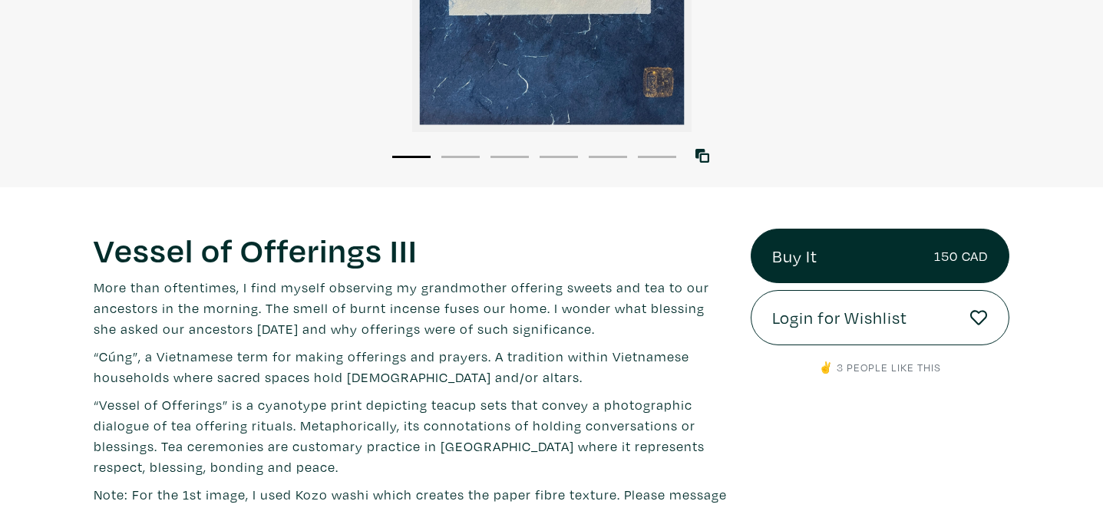
scroll to position [367, 0]
